Goal: Navigation & Orientation: Understand site structure

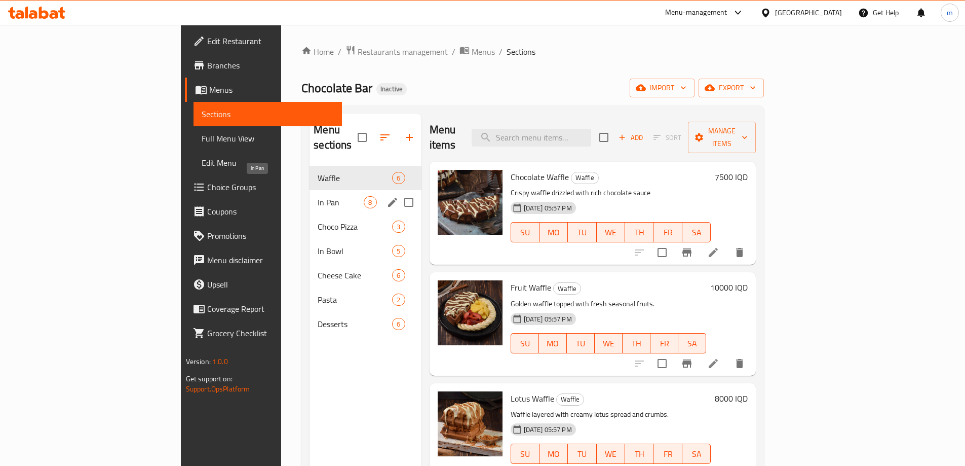
click at [318, 196] on span "In Pan" at bounding box center [341, 202] width 46 height 12
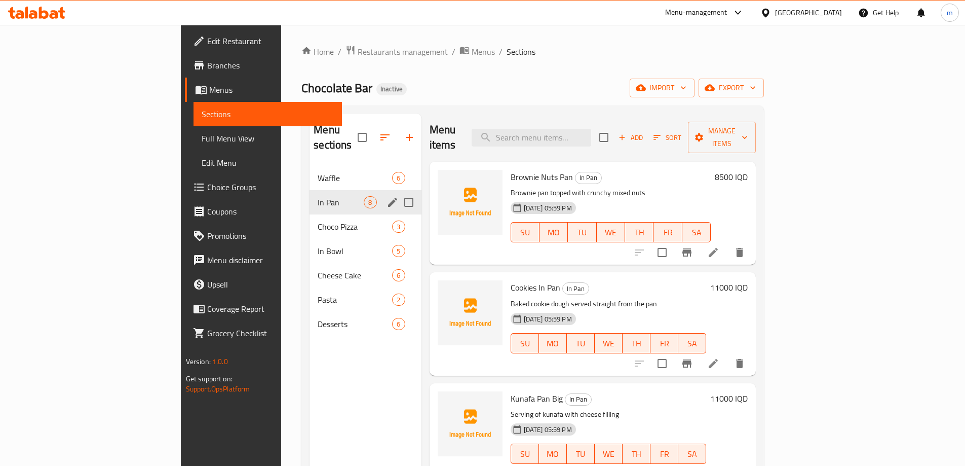
click at [385, 195] on button "edit" at bounding box center [392, 202] width 15 height 15
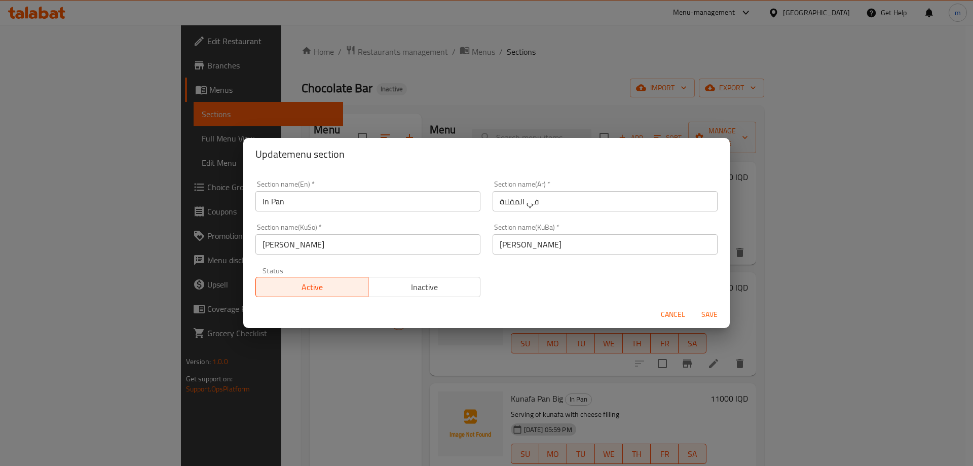
click at [666, 316] on span "Cancel" at bounding box center [673, 314] width 24 height 13
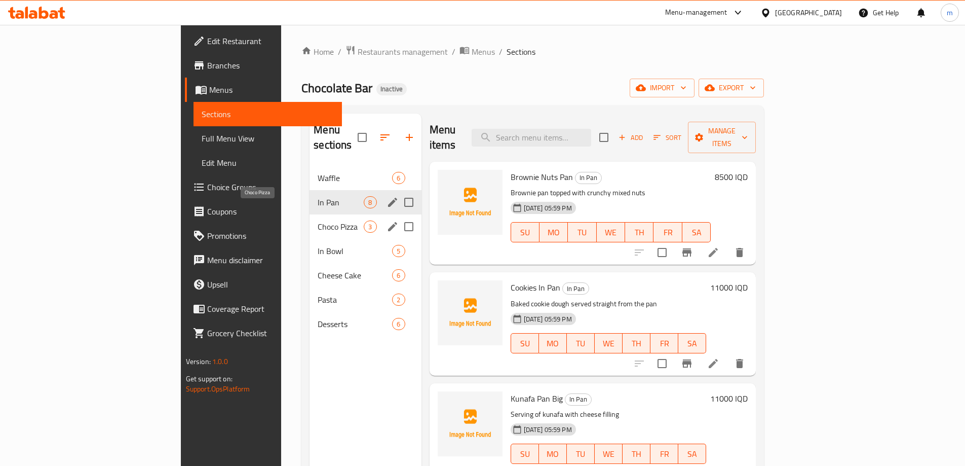
click at [318, 220] on span "Choco Pizza" at bounding box center [341, 226] width 46 height 12
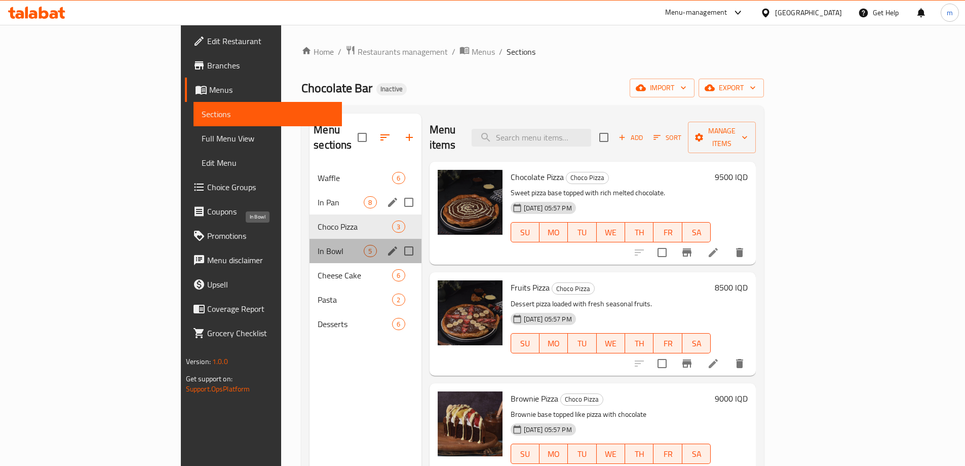
click at [318, 245] on span "In Bowl" at bounding box center [341, 251] width 46 height 12
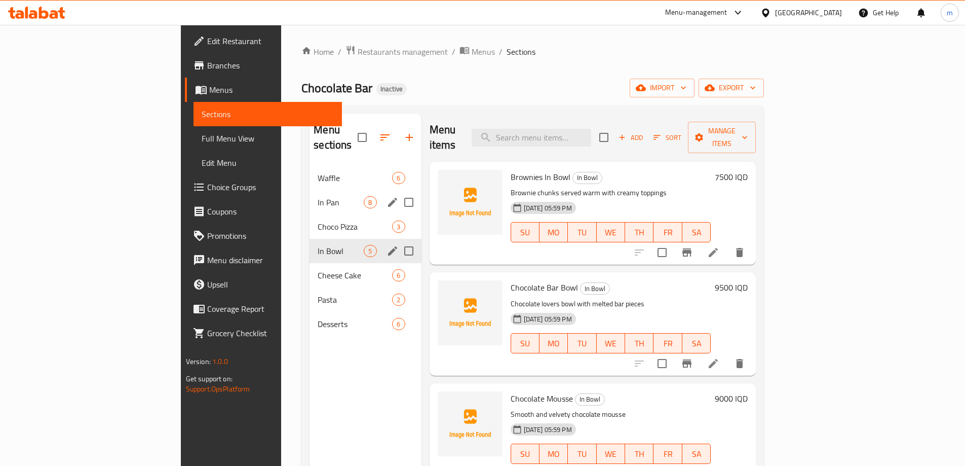
click at [310, 263] on div "Cheese Cake 6" at bounding box center [365, 275] width 111 height 24
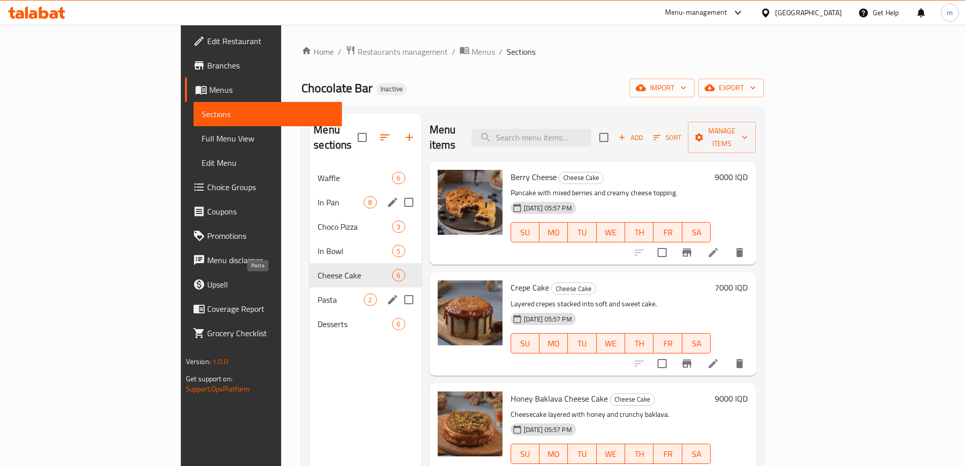
click at [318, 293] on span "Pasta" at bounding box center [341, 299] width 46 height 12
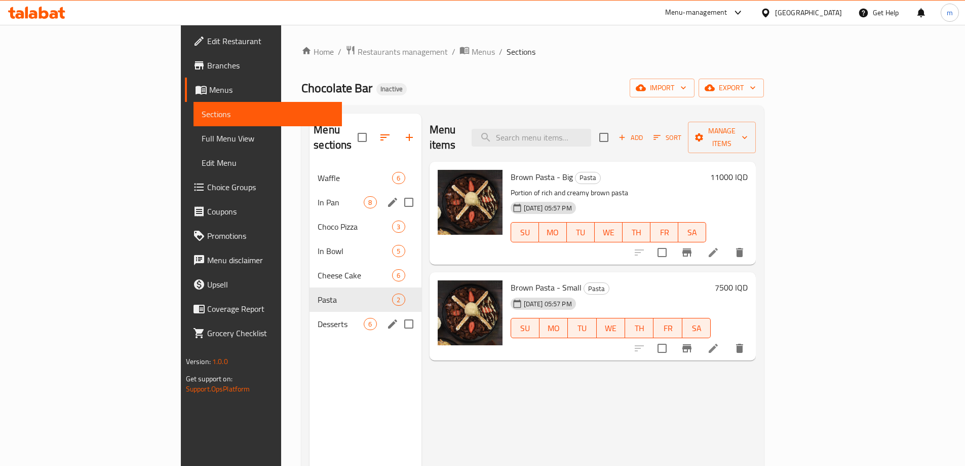
click at [310, 312] on div "Desserts 6" at bounding box center [365, 324] width 111 height 24
